Goal: Information Seeking & Learning: Learn about a topic

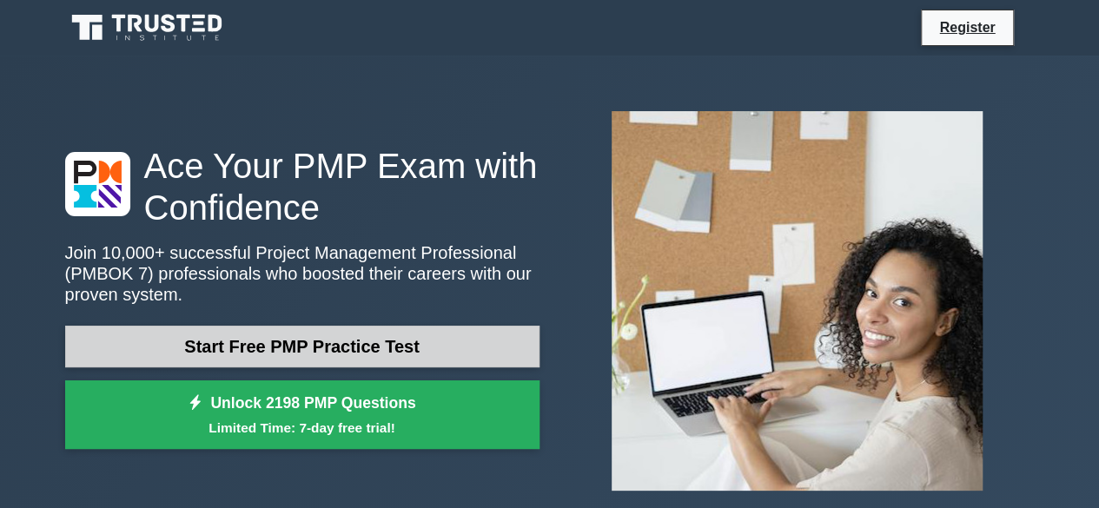
click at [220, 352] on link "Start Free PMP Practice Test" at bounding box center [302, 347] width 474 height 42
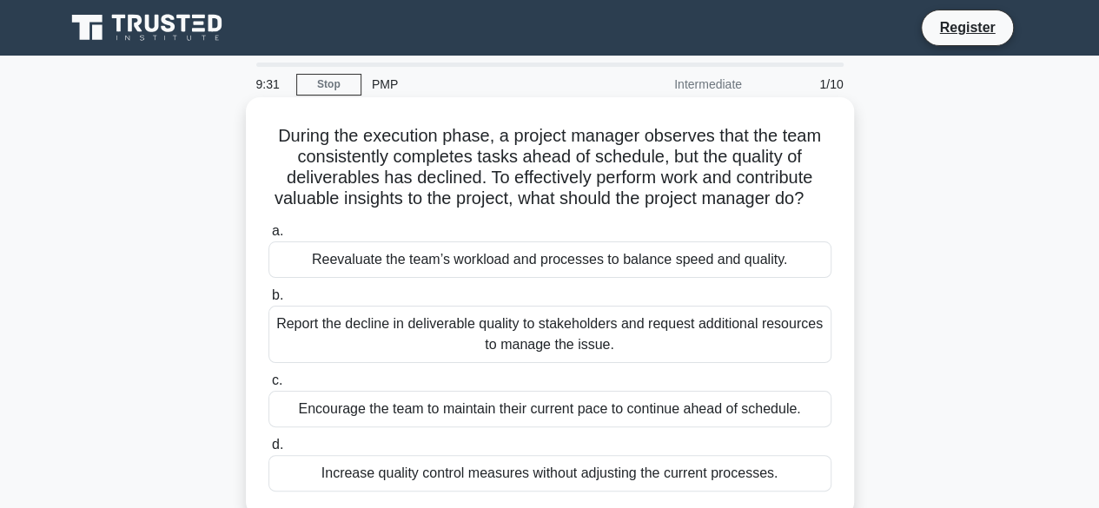
click at [645, 278] on div "Reevaluate the team’s workload and processes to balance speed and quality." at bounding box center [549, 259] width 563 height 36
click at [268, 237] on input "a. Reevaluate the team’s workload and processes to balance speed and quality." at bounding box center [268, 231] width 0 height 11
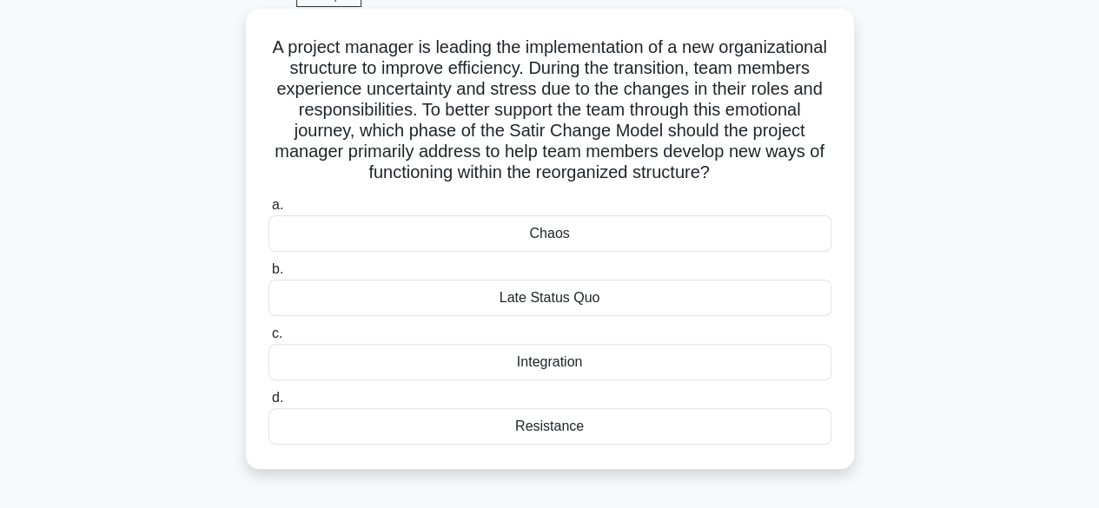
scroll to position [101, 0]
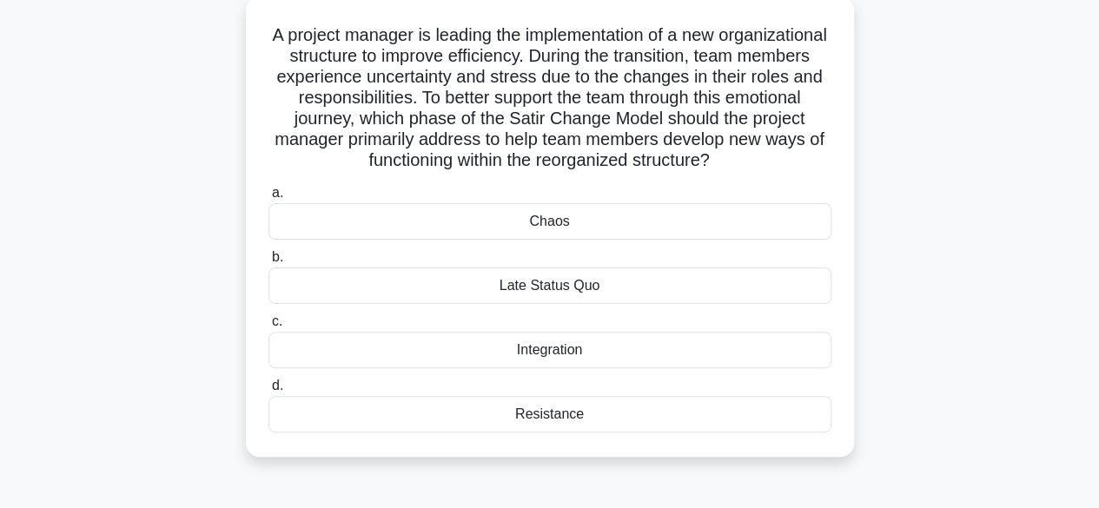
click at [676, 341] on div "Integration" at bounding box center [549, 350] width 563 height 36
click at [268, 327] on input "c. Integration" at bounding box center [268, 321] width 0 height 11
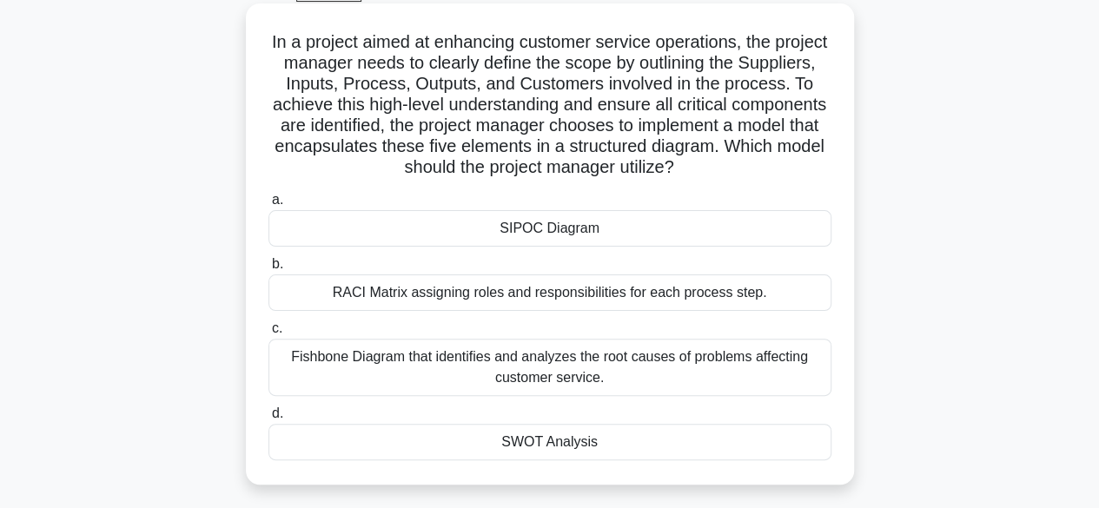
scroll to position [98, 0]
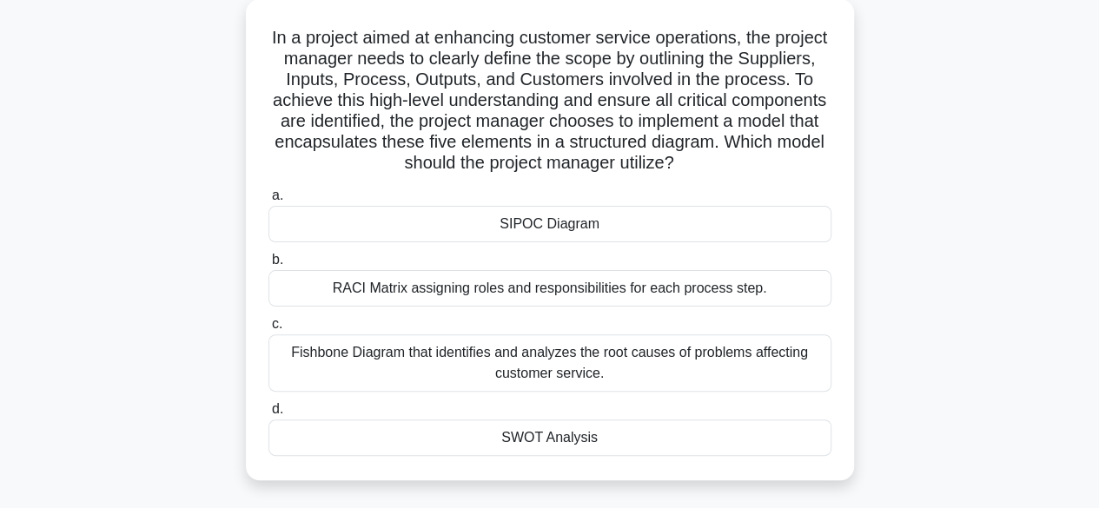
click at [709, 298] on div "RACI Matrix assigning roles and responsibilities for each process step." at bounding box center [549, 288] width 563 height 36
click at [268, 266] on input "b. RACI Matrix assigning roles and responsibilities for each process step." at bounding box center [268, 260] width 0 height 11
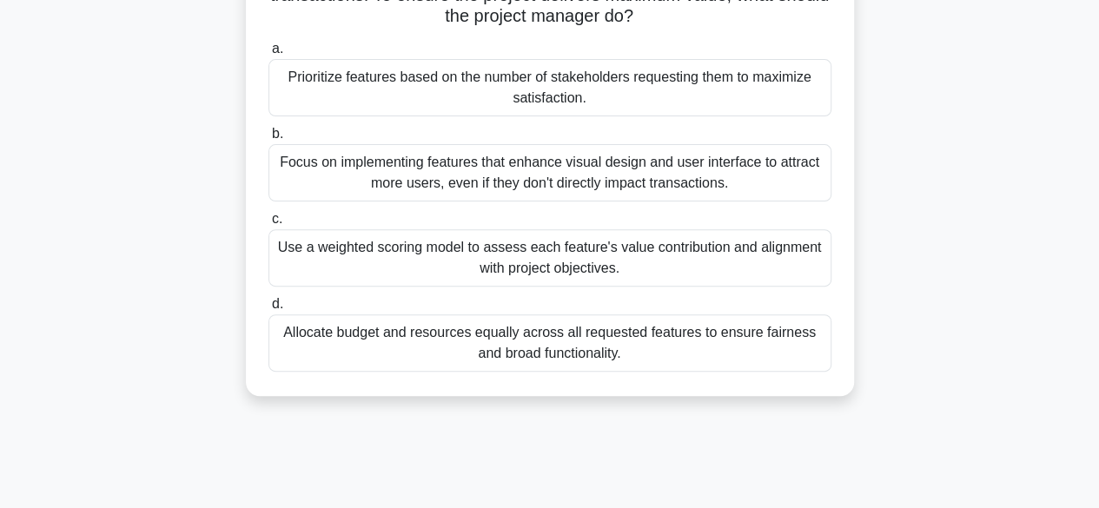
scroll to position [204, 0]
click at [542, 353] on div "Allocate budget and resources equally across all requested features to ensure f…" at bounding box center [549, 342] width 563 height 57
click at [268, 309] on input "d. Allocate budget and resources equally across all requested features to ensur…" at bounding box center [268, 303] width 0 height 11
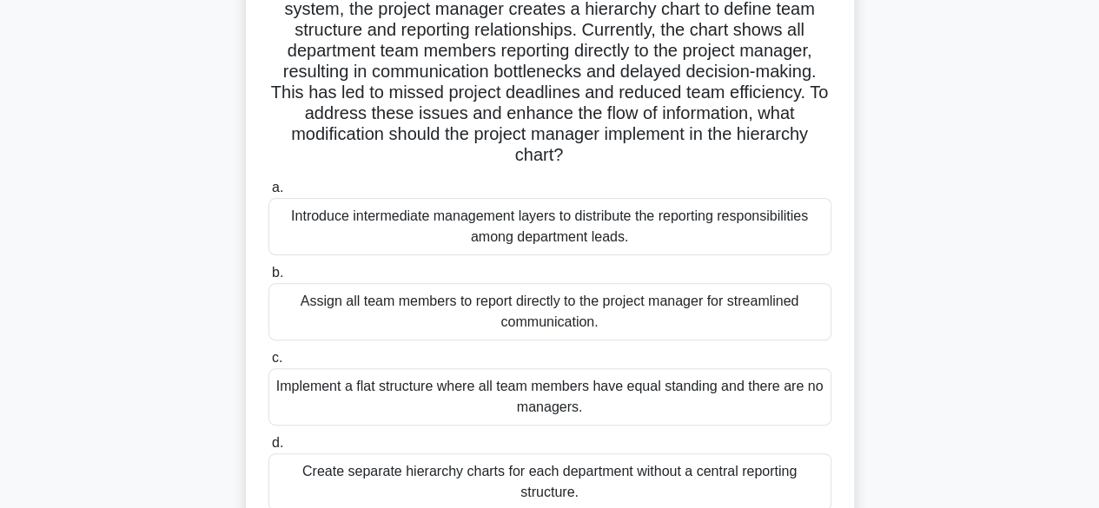
scroll to position [156, 0]
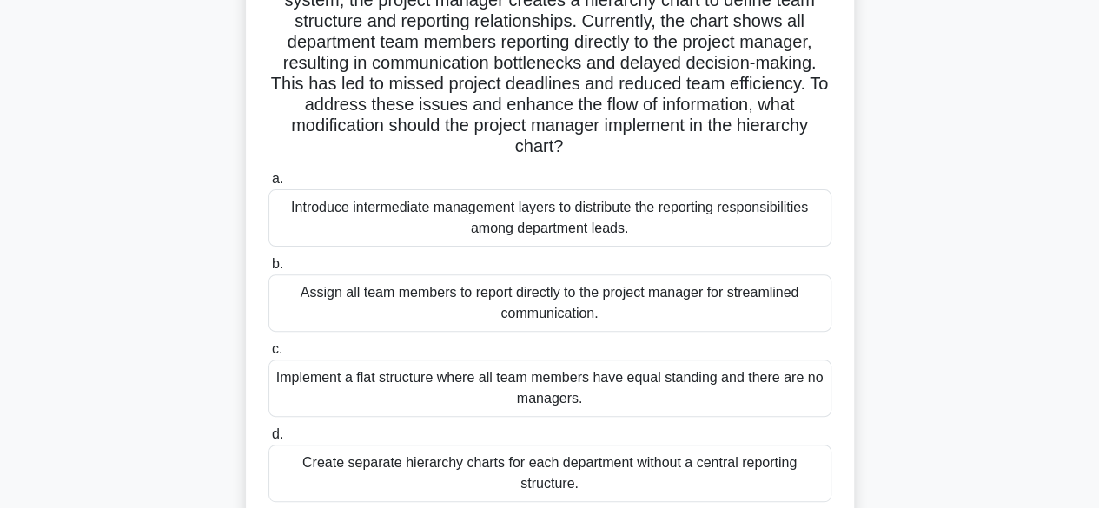
click at [594, 223] on div "Introduce intermediate management layers to distribute the reporting responsibi…" at bounding box center [549, 217] width 563 height 57
click at [268, 185] on input "a. Introduce intermediate management layers to distribute the reporting respons…" at bounding box center [268, 179] width 0 height 11
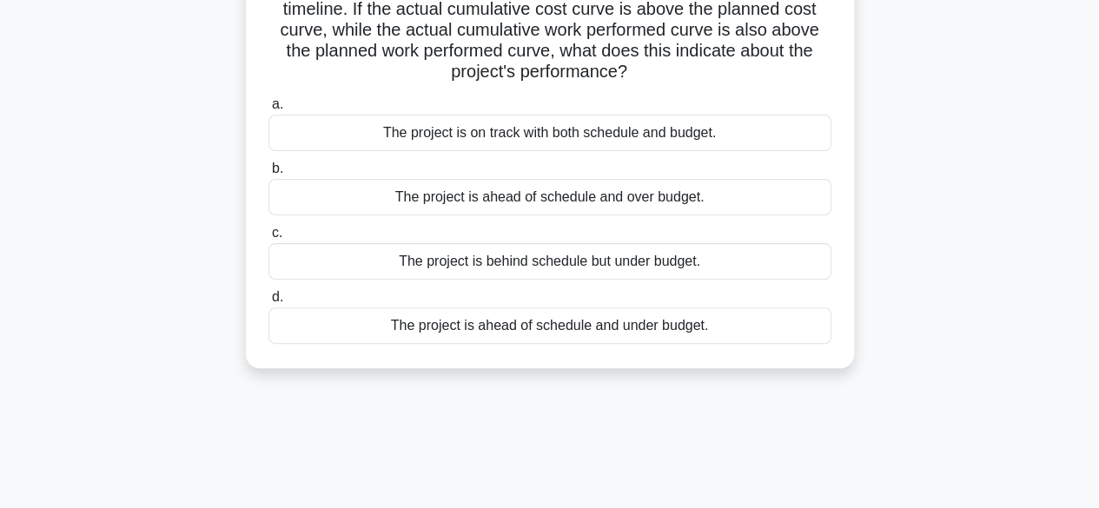
scroll to position [168, 0]
click at [564, 189] on div "The project is ahead of schedule and over budget." at bounding box center [549, 198] width 563 height 36
click at [268, 175] on input "b. The project is ahead of schedule and over budget." at bounding box center [268, 169] width 0 height 11
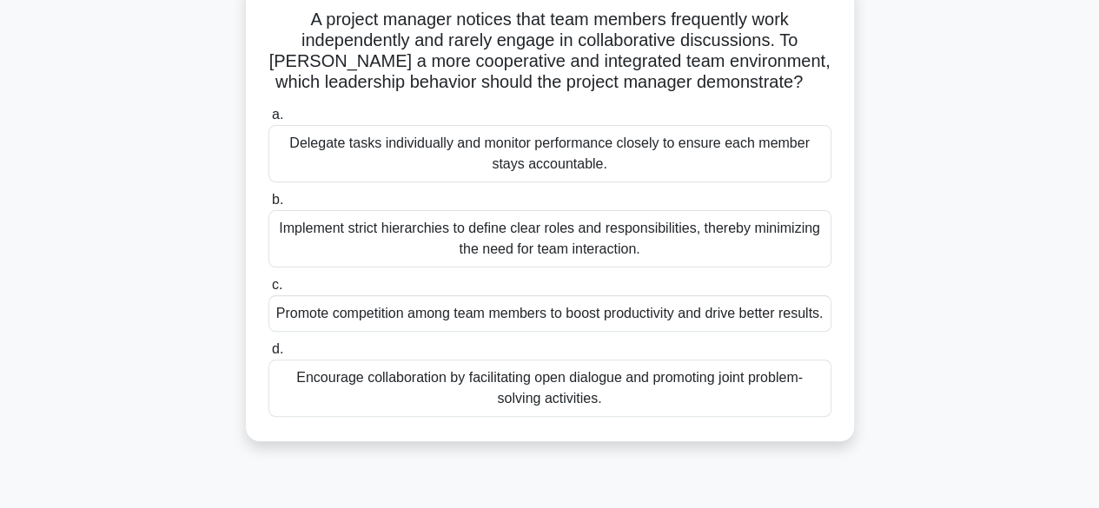
scroll to position [118, 0]
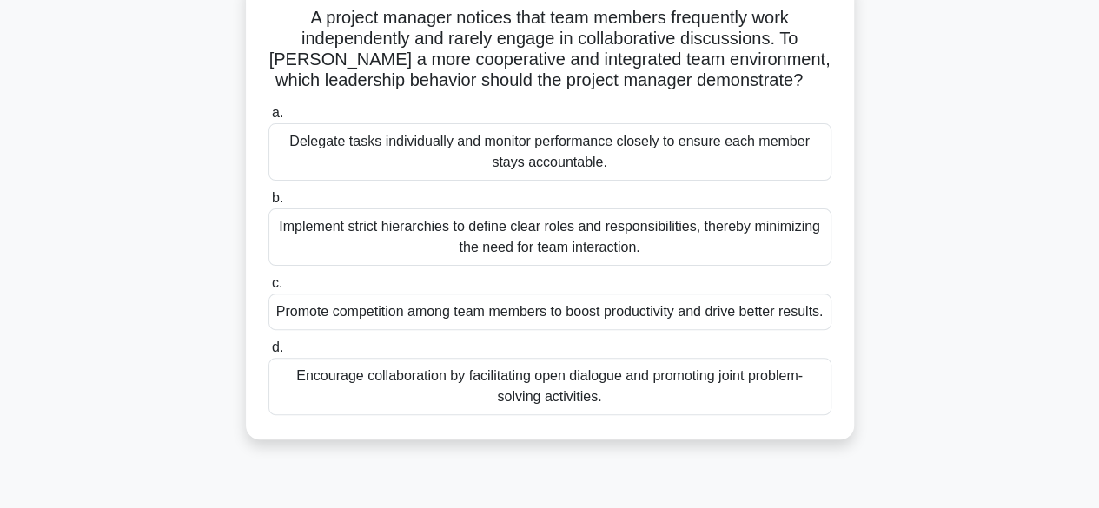
click at [547, 413] on div "Encourage collaboration by facilitating open dialogue and promoting joint probl…" at bounding box center [549, 386] width 563 height 57
click at [268, 354] on input "d. Encourage collaboration by facilitating open dialogue and promoting joint pr…" at bounding box center [268, 347] width 0 height 11
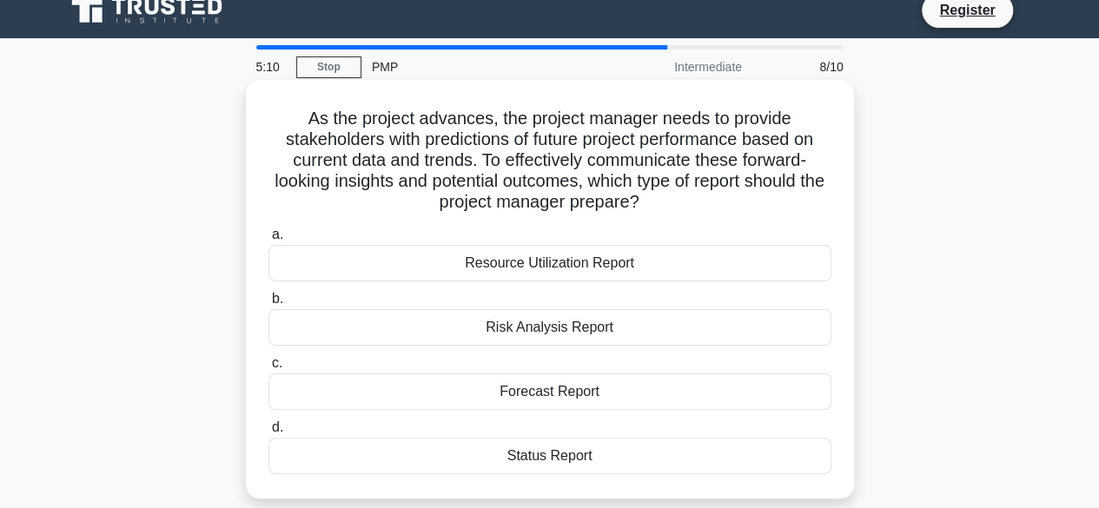
scroll to position [0, 0]
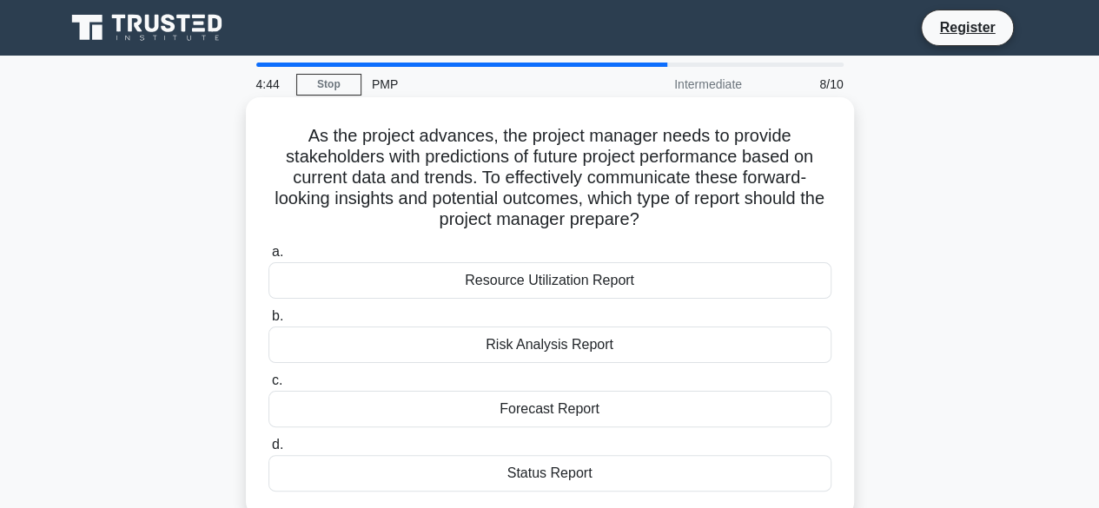
click at [559, 420] on div "Forecast Report" at bounding box center [549, 409] width 563 height 36
click at [268, 387] on input "c. Forecast Report" at bounding box center [268, 380] width 0 height 11
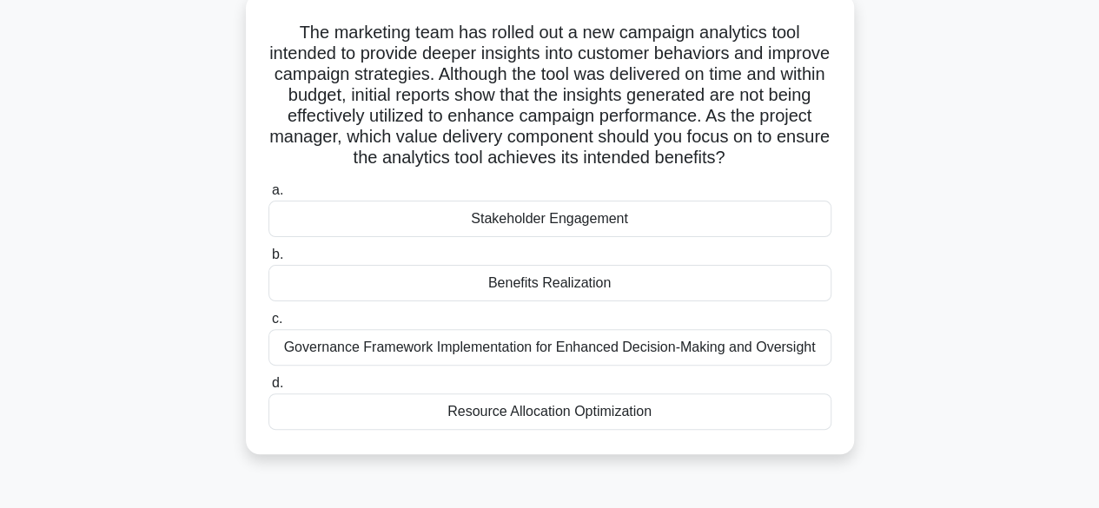
scroll to position [99, 0]
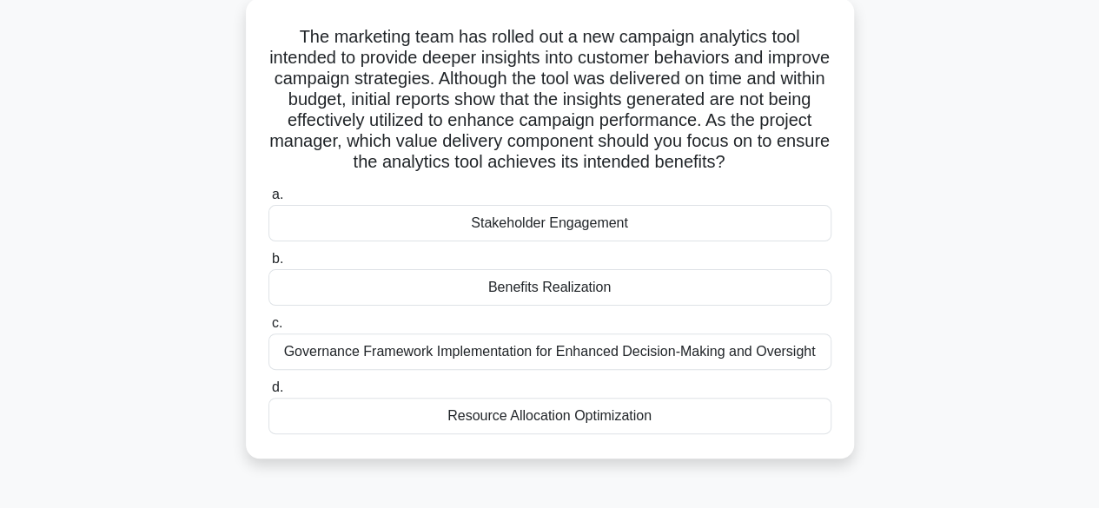
click at [687, 360] on div "Governance Framework Implementation for Enhanced Decision-Making and Oversight" at bounding box center [549, 352] width 563 height 36
click at [268, 329] on input "c. Governance Framework Implementation for Enhanced Decision-Making and Oversig…" at bounding box center [268, 323] width 0 height 11
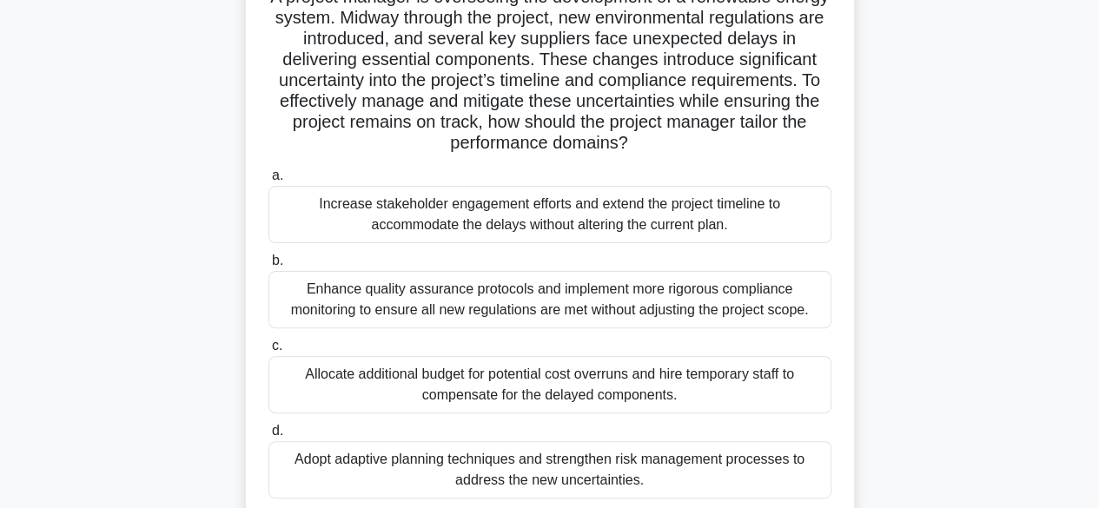
scroll to position [142, 0]
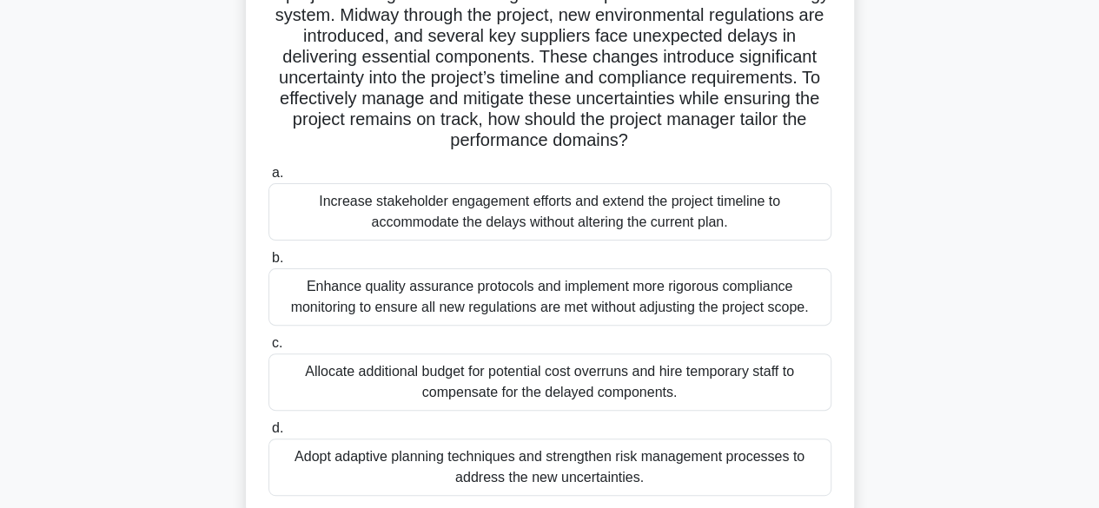
click at [728, 459] on div "Adopt adaptive planning techniques and strengthen risk management processes to …" at bounding box center [549, 467] width 563 height 57
click at [268, 434] on input "d. Adopt adaptive planning techniques and strengthen risk management processes …" at bounding box center [268, 428] width 0 height 11
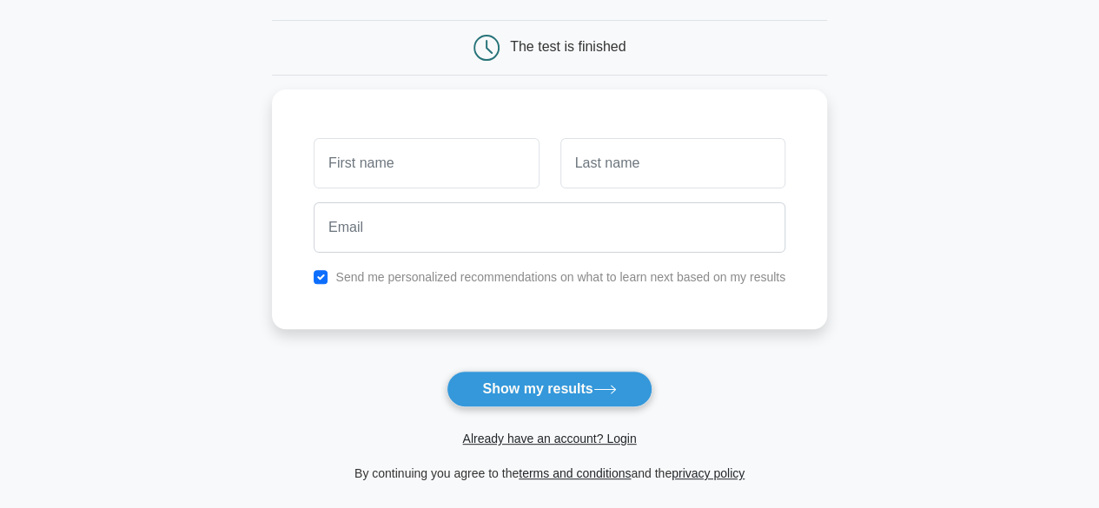
scroll to position [156, 0]
click at [616, 382] on button "Show my results" at bounding box center [548, 388] width 205 height 36
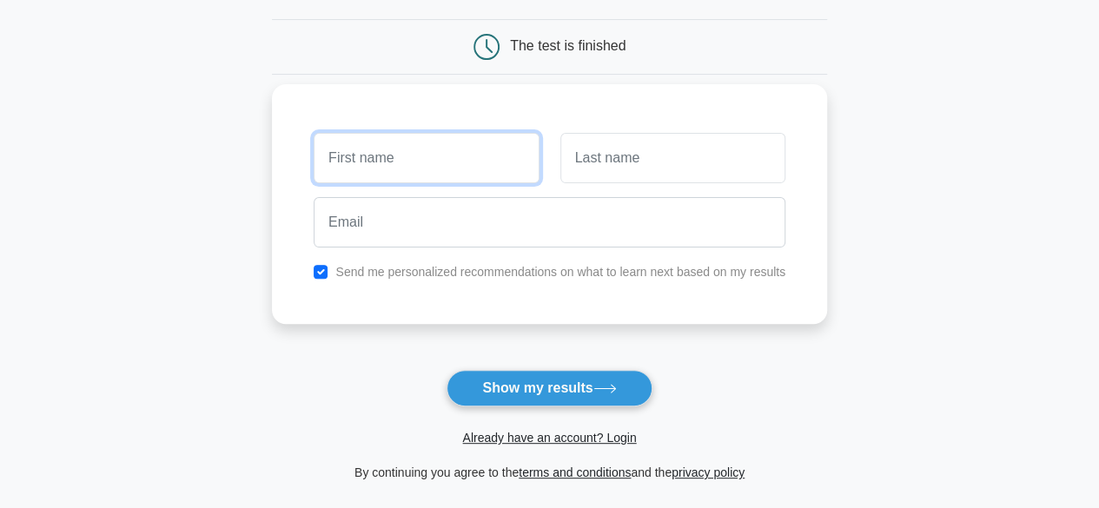
click at [487, 142] on input "text" at bounding box center [426, 158] width 225 height 50
type input "OLA"
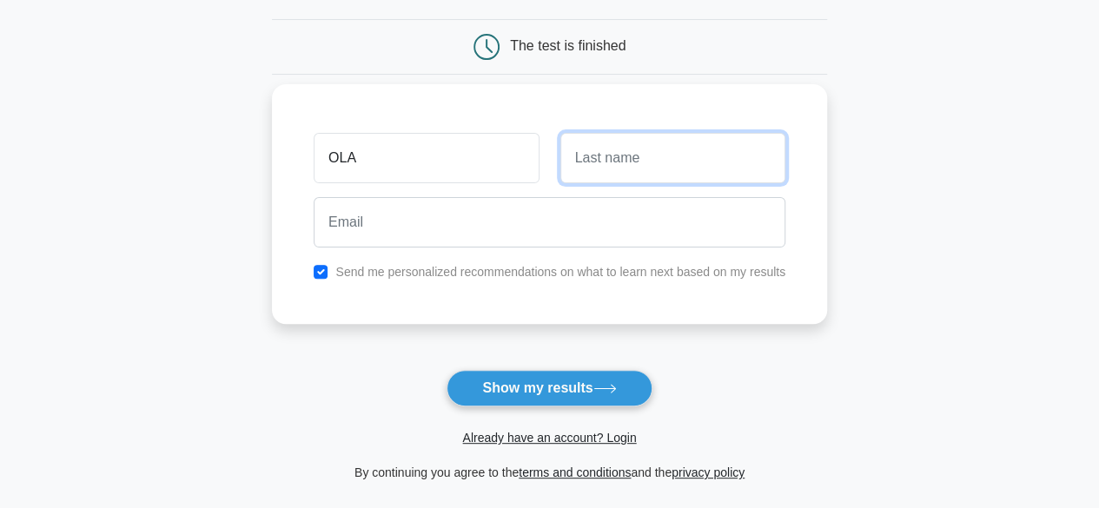
click at [620, 138] on input "text" at bounding box center [672, 158] width 225 height 50
type input "ISAAC"
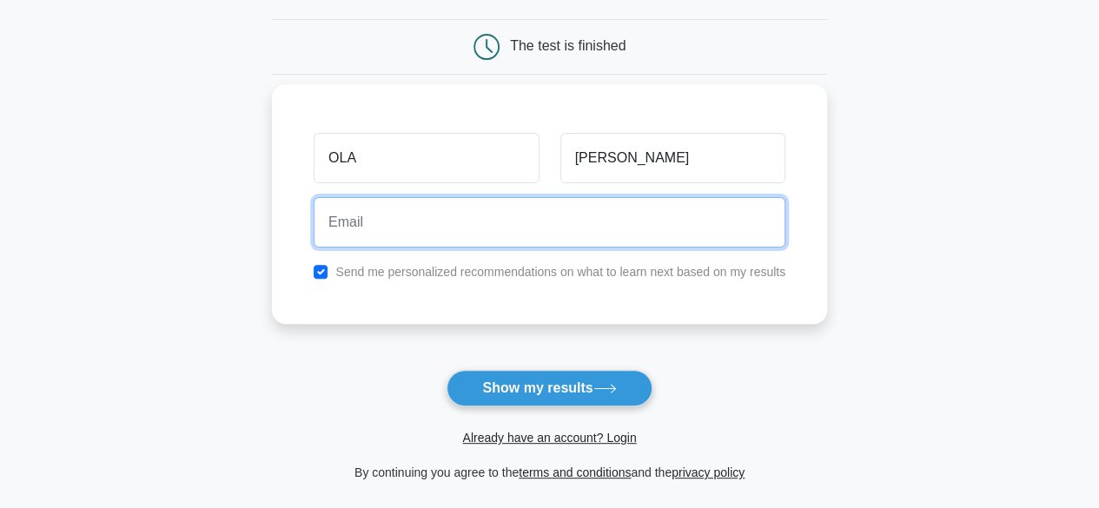
click at [598, 218] on input "email" at bounding box center [550, 222] width 472 height 50
type input "oliboyleks@gmail.com"
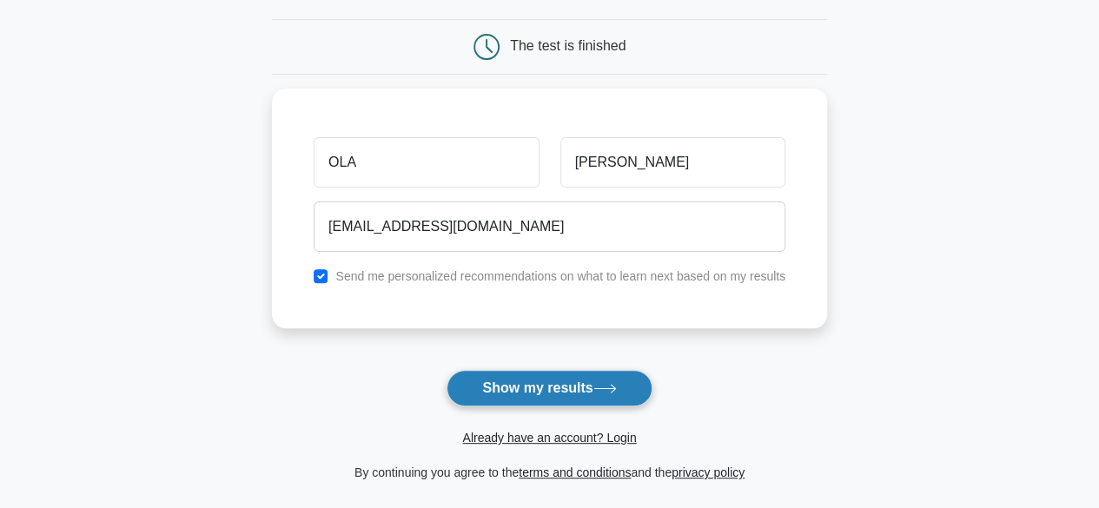
click at [581, 375] on button "Show my results" at bounding box center [548, 388] width 205 height 36
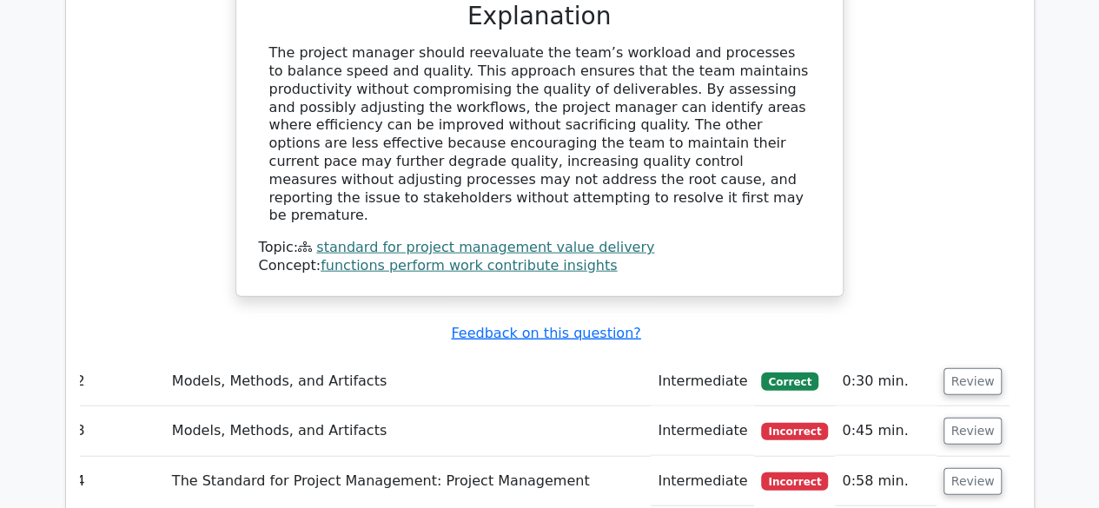
scroll to position [1850, 0]
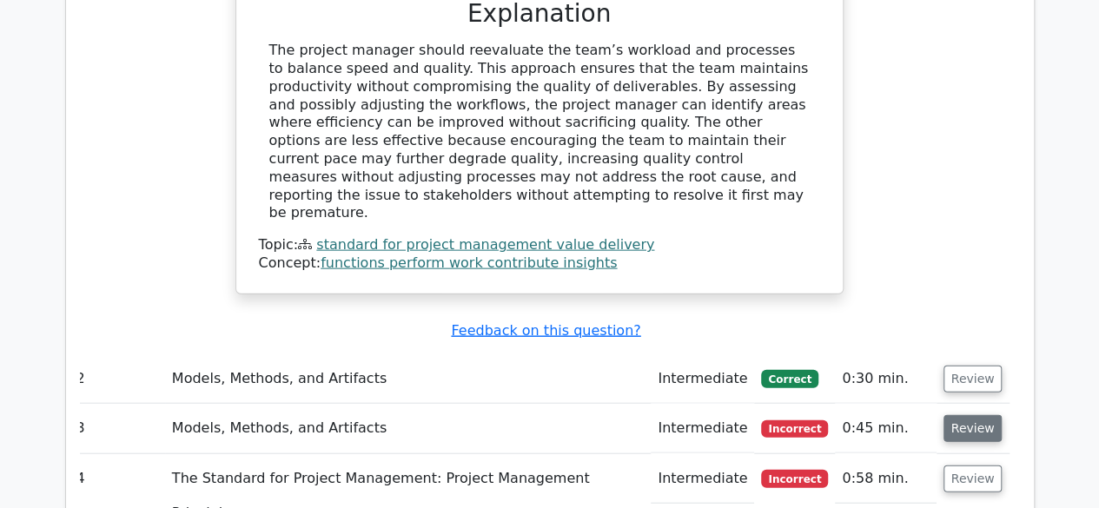
click at [965, 415] on button "Review" at bounding box center [972, 428] width 59 height 27
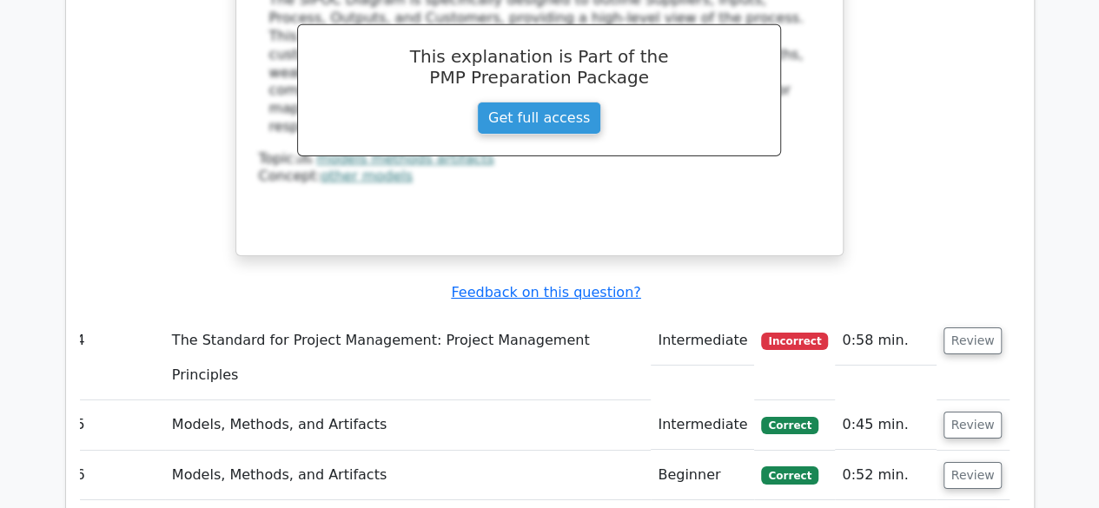
scroll to position [2831, 0]
click at [965, 328] on button "Review" at bounding box center [972, 341] width 59 height 27
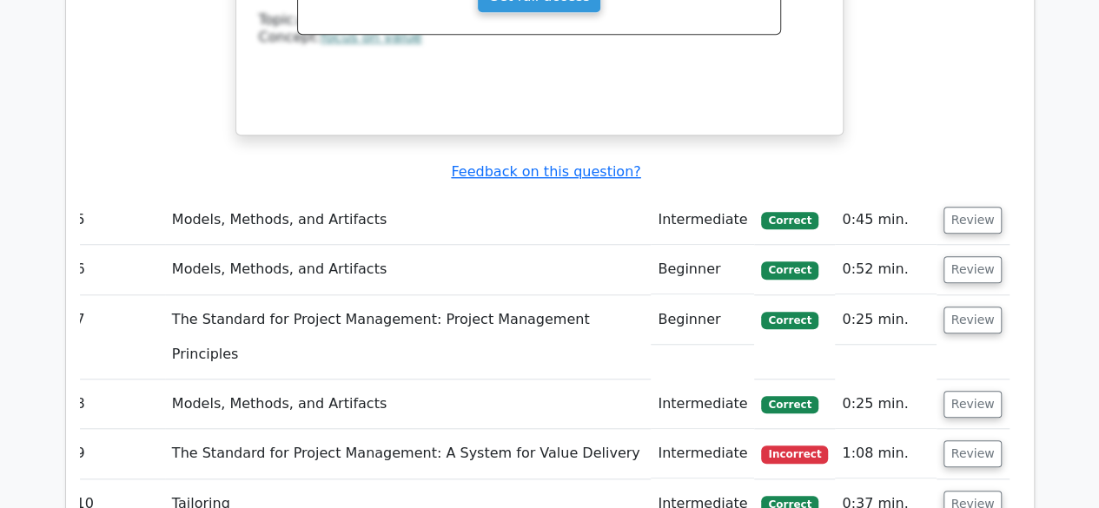
scroll to position [3891, 0]
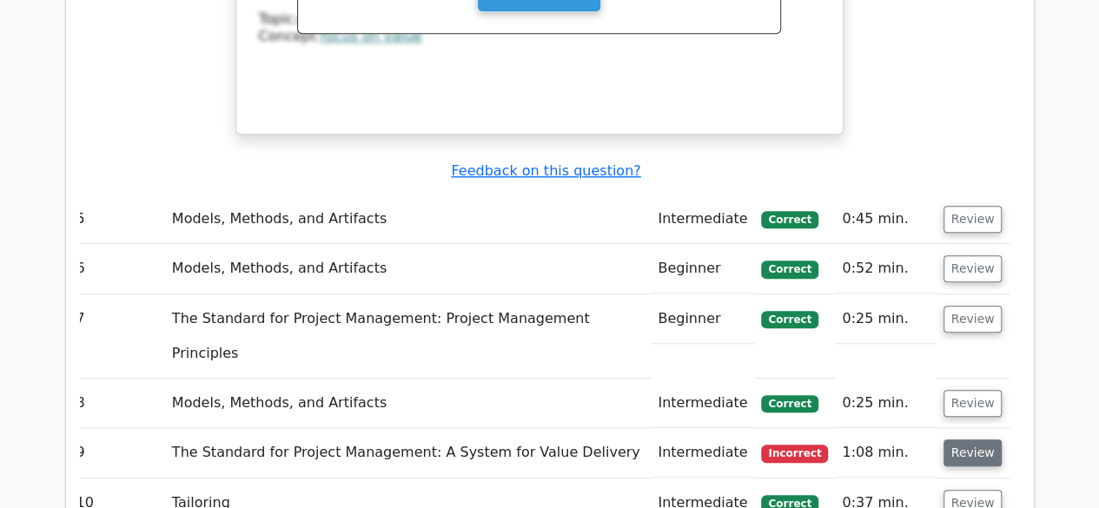
click at [961, 440] on button "Review" at bounding box center [972, 453] width 59 height 27
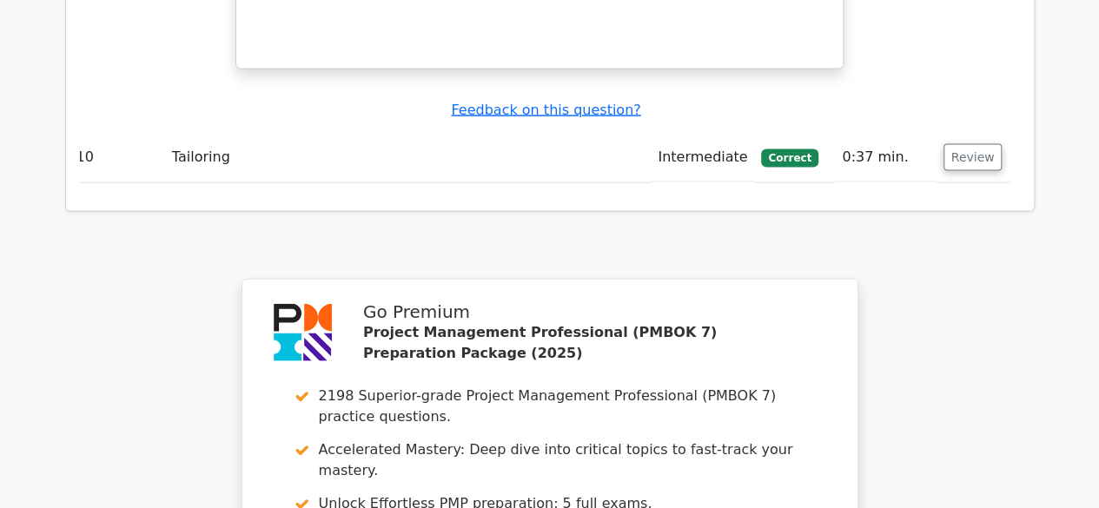
scroll to position [5077, 0]
